Goal: Use online tool/utility: Utilize a website feature to perform a specific function

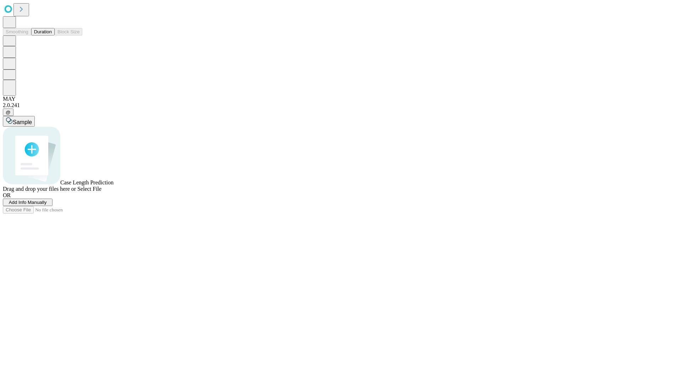
click at [101, 192] on span "Select File" at bounding box center [89, 189] width 24 height 6
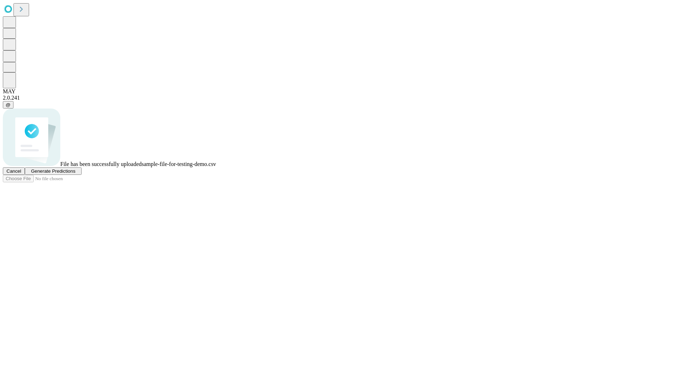
click at [75, 174] on span "Generate Predictions" at bounding box center [53, 171] width 44 height 5
